Goal: Find specific page/section: Find specific page/section

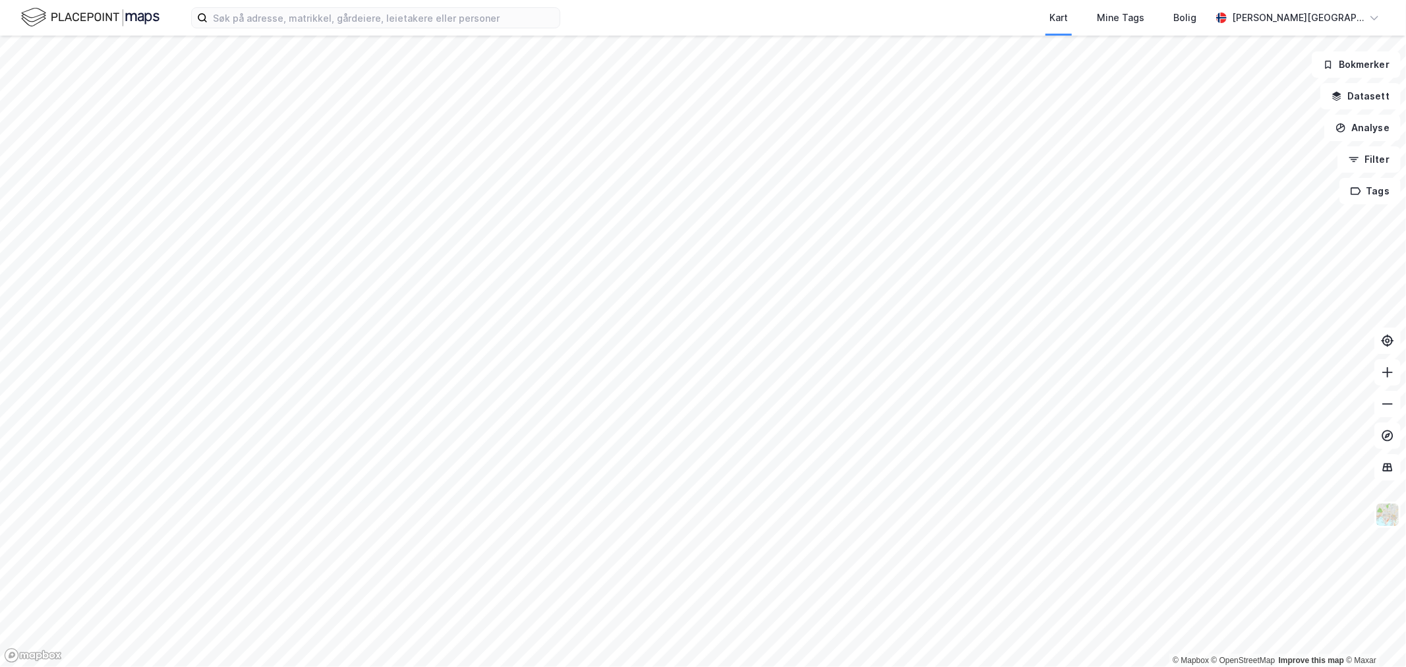
click at [112, 9] on img at bounding box center [90, 17] width 138 height 23
click at [521, 30] on div "Kart Mine Tags Bolig [PERSON_NAME][GEOGRAPHIC_DATA]" at bounding box center [703, 18] width 1406 height 36
click at [521, 20] on input at bounding box center [384, 18] width 352 height 20
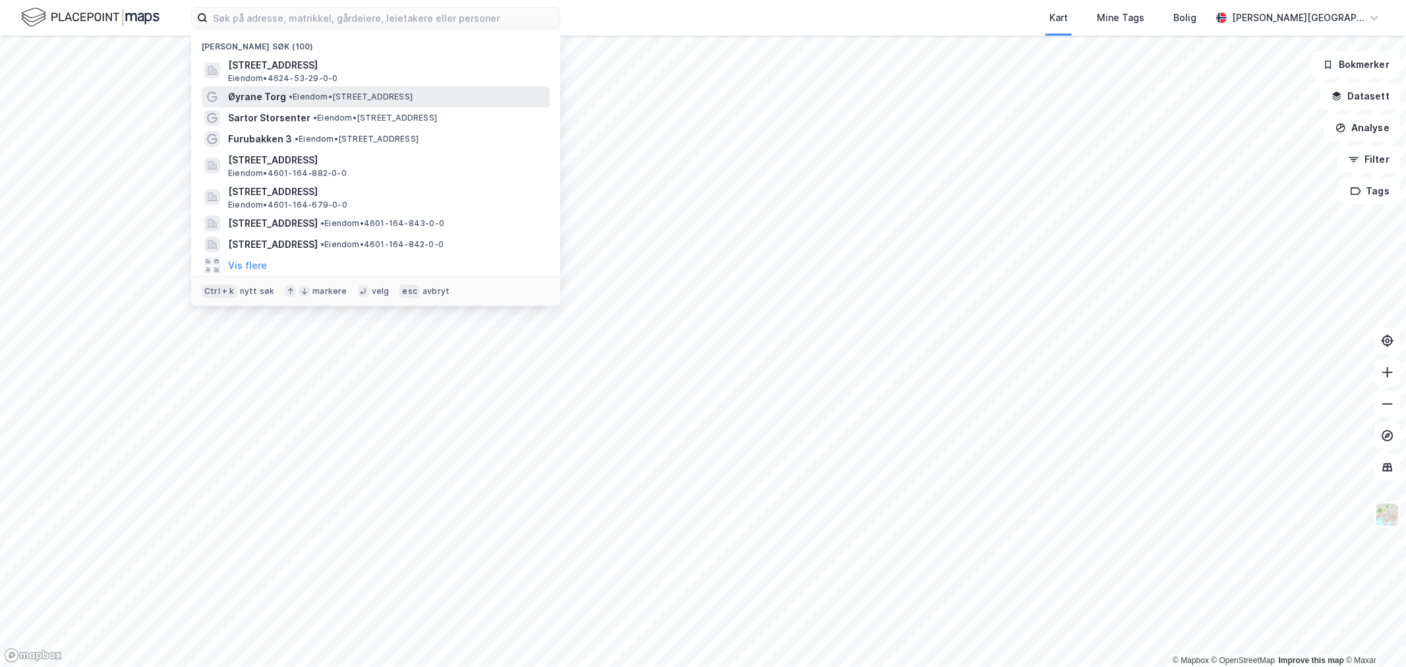
click at [376, 95] on span "• Eiendom • [STREET_ADDRESS]" at bounding box center [351, 97] width 124 height 11
